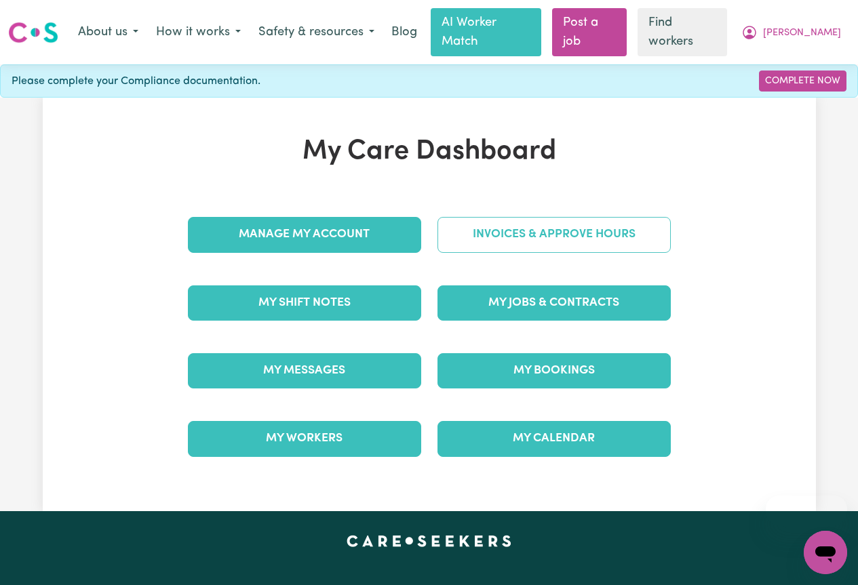
click at [525, 217] on link "Invoices & Approve Hours" at bounding box center [554, 234] width 233 height 35
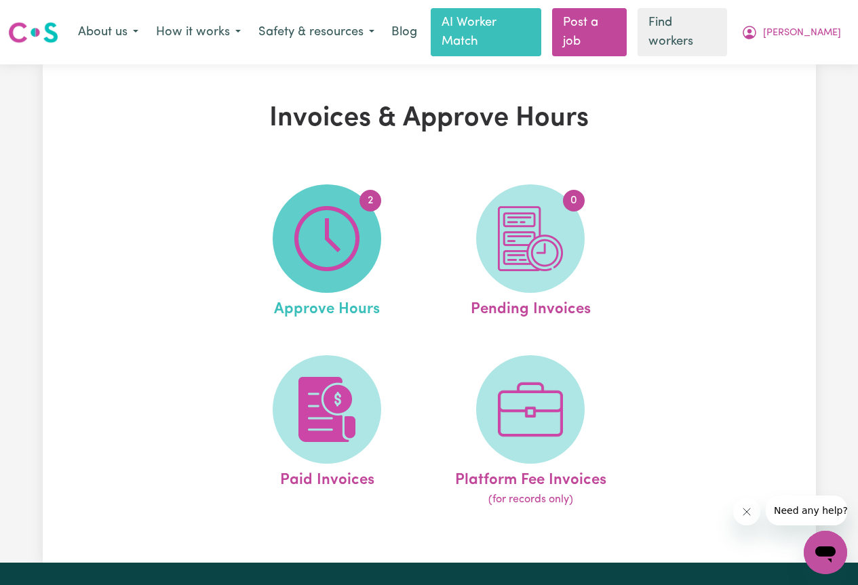
click at [356, 216] on img at bounding box center [326, 238] width 65 height 65
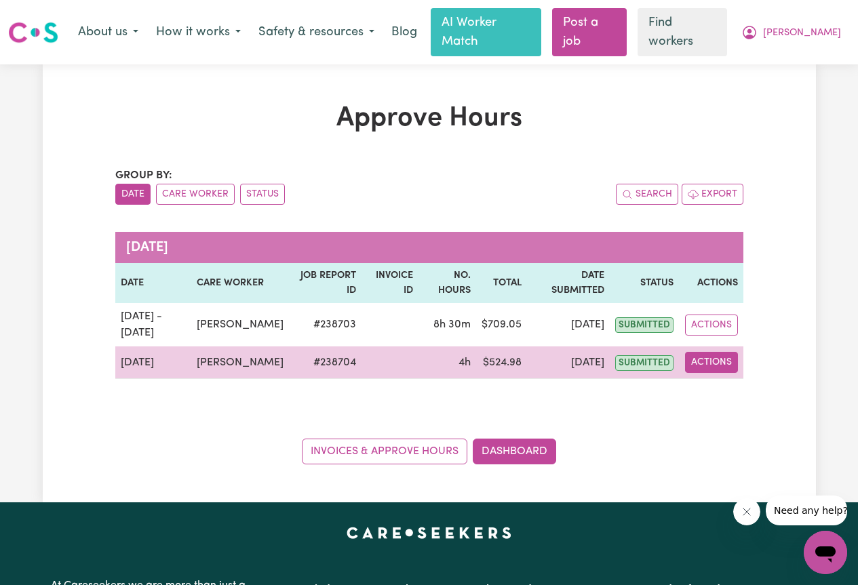
click at [714, 352] on button "Actions" at bounding box center [711, 362] width 53 height 21
click at [726, 383] on link "View Job Report" at bounding box center [743, 394] width 116 height 27
select select "pm"
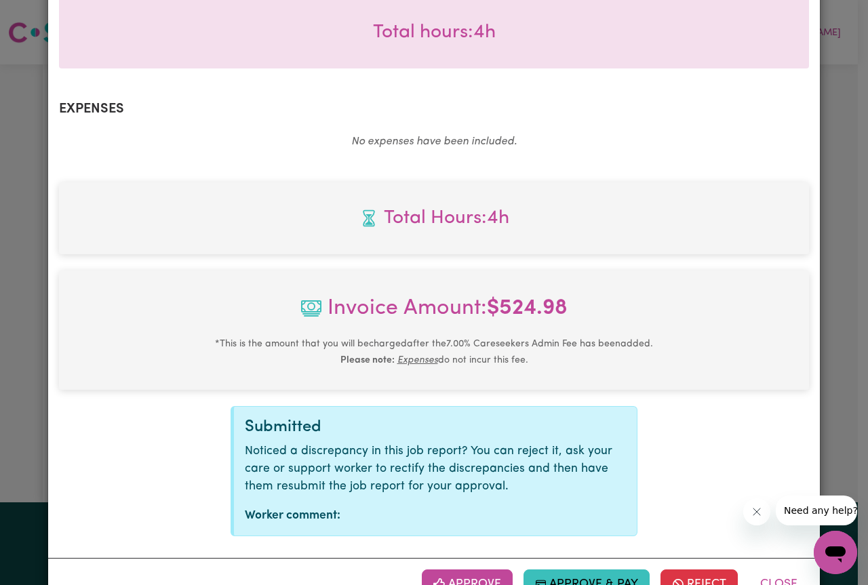
scroll to position [461, 0]
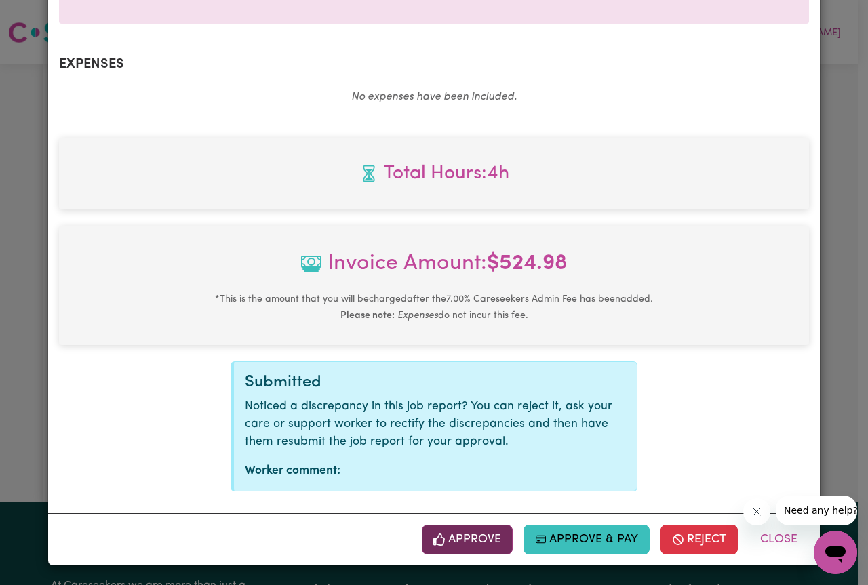
click at [465, 541] on button "Approve" at bounding box center [467, 540] width 91 height 30
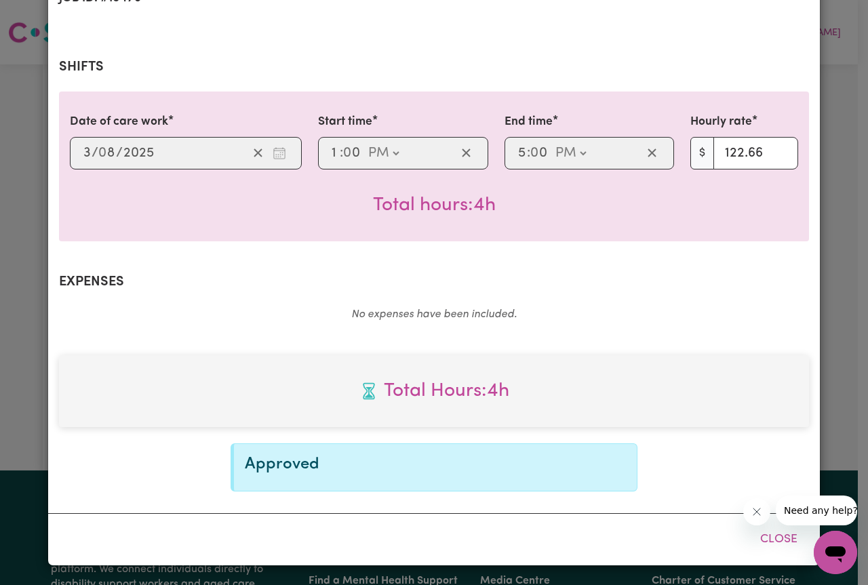
scroll to position [242, 0]
click at [766, 538] on button "Close" at bounding box center [779, 540] width 60 height 30
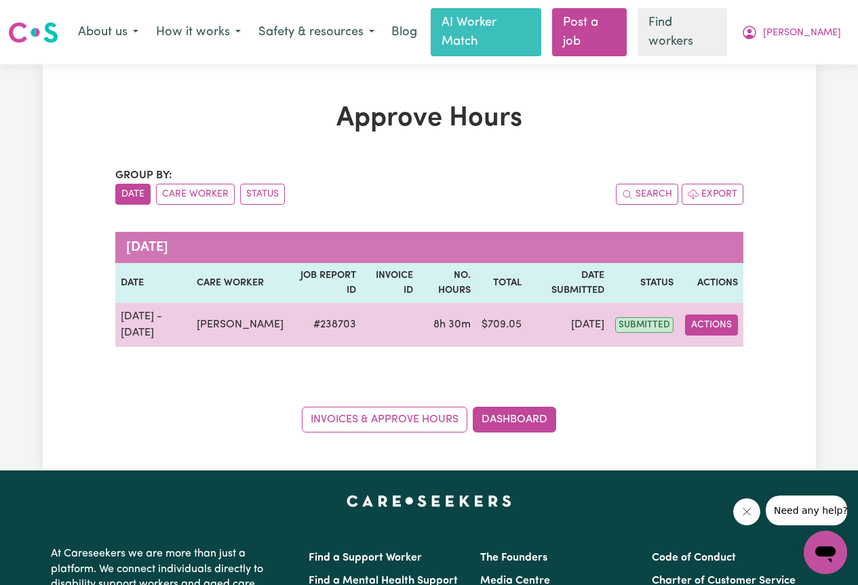
click at [712, 315] on button "Actions" at bounding box center [711, 325] width 53 height 21
click at [751, 343] on link "View Job Report" at bounding box center [743, 356] width 116 height 27
select select "pm"
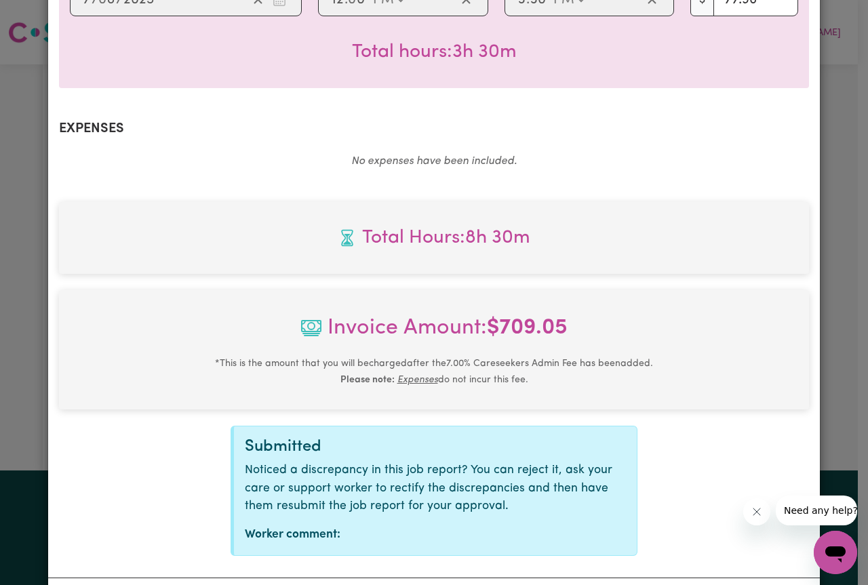
scroll to position [792, 0]
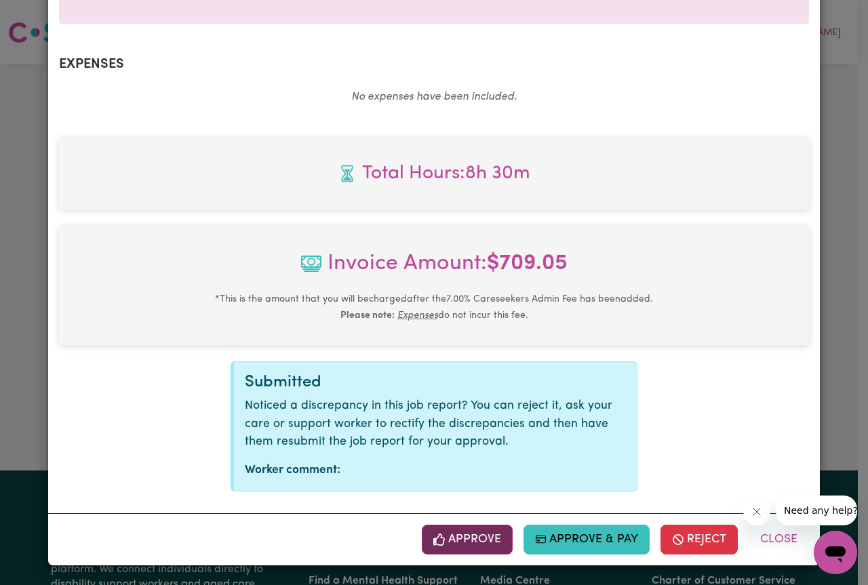
click at [477, 539] on button "Approve" at bounding box center [467, 540] width 91 height 30
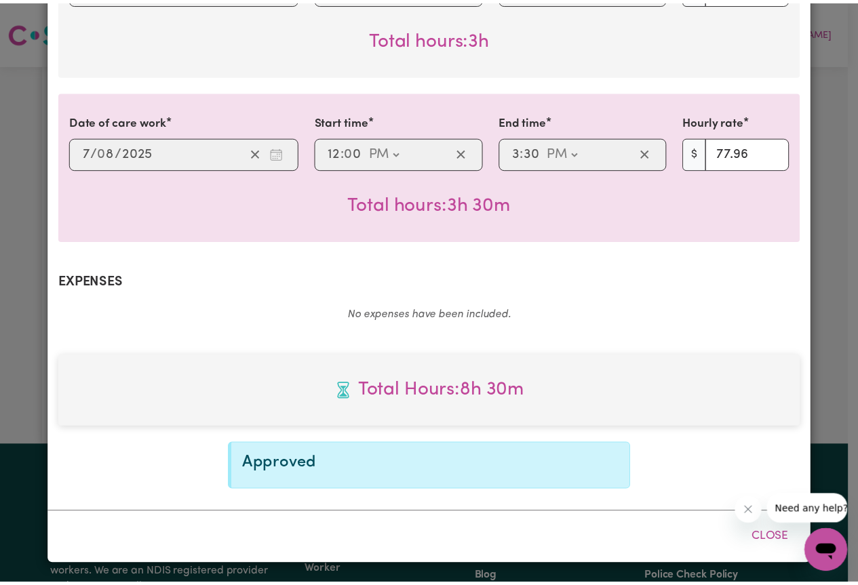
scroll to position [574, 0]
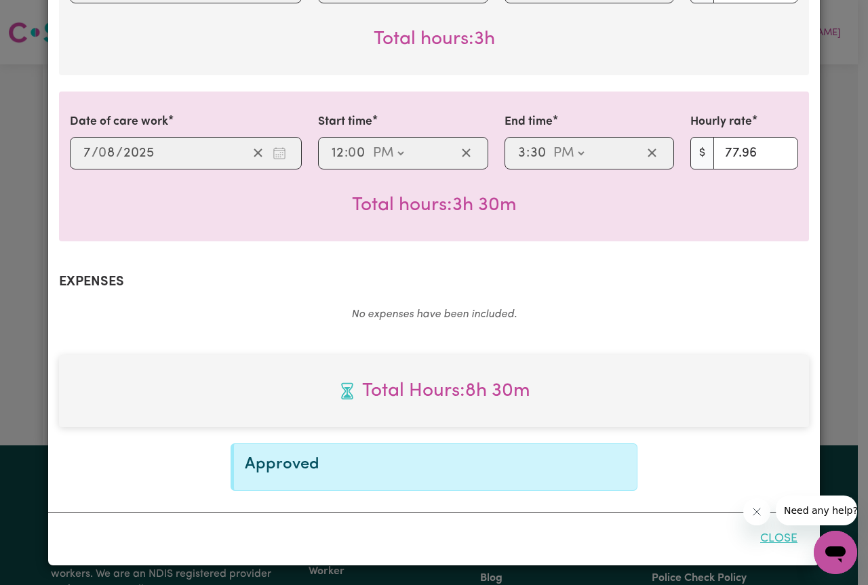
click at [777, 542] on button "Close" at bounding box center [779, 539] width 60 height 30
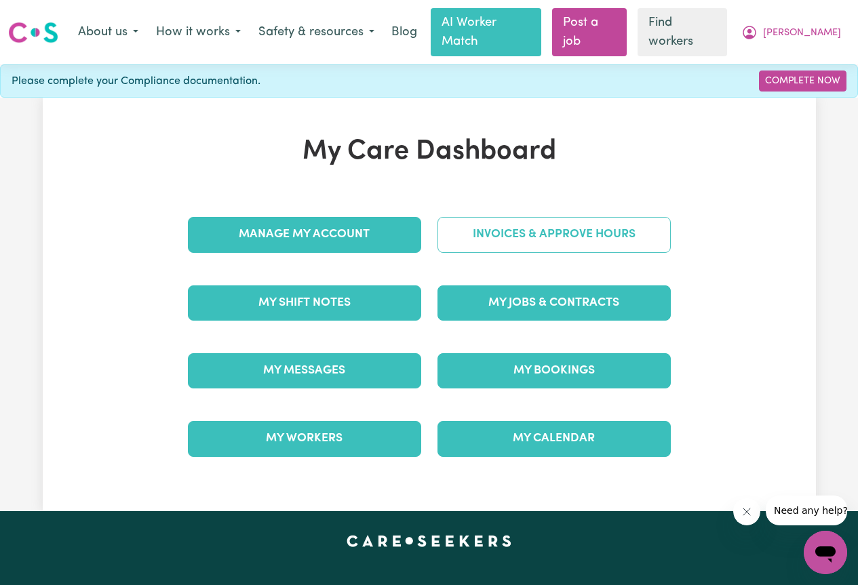
click at [545, 217] on link "Invoices & Approve Hours" at bounding box center [554, 234] width 233 height 35
